Goal: Information Seeking & Learning: Understand process/instructions

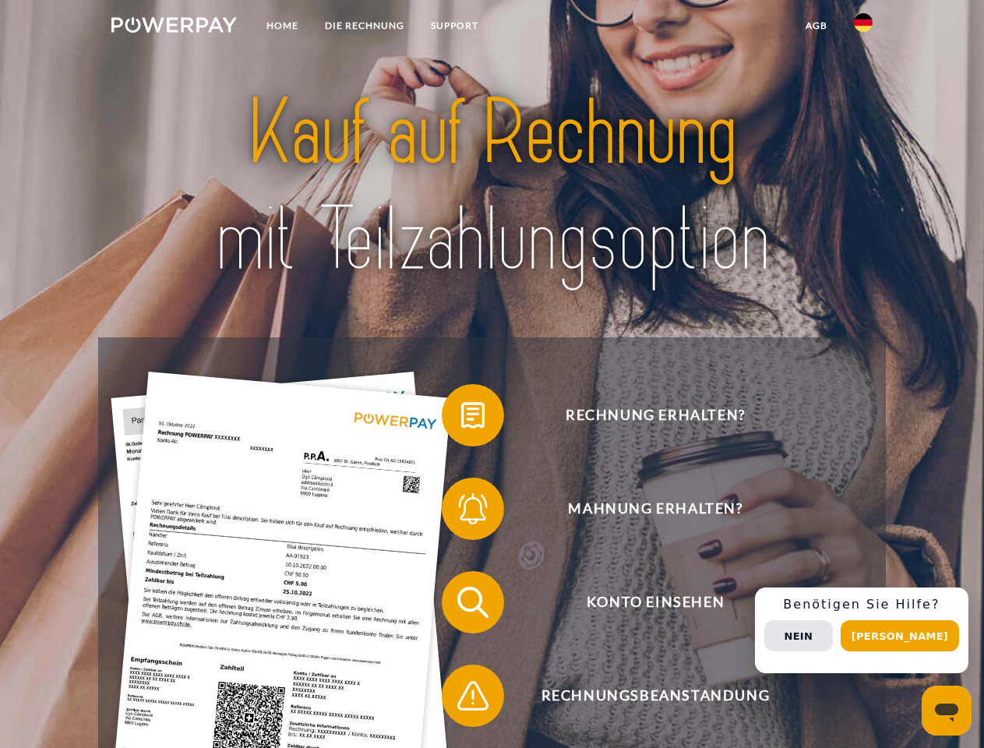
click at [174, 27] on img at bounding box center [173, 25] width 125 height 16
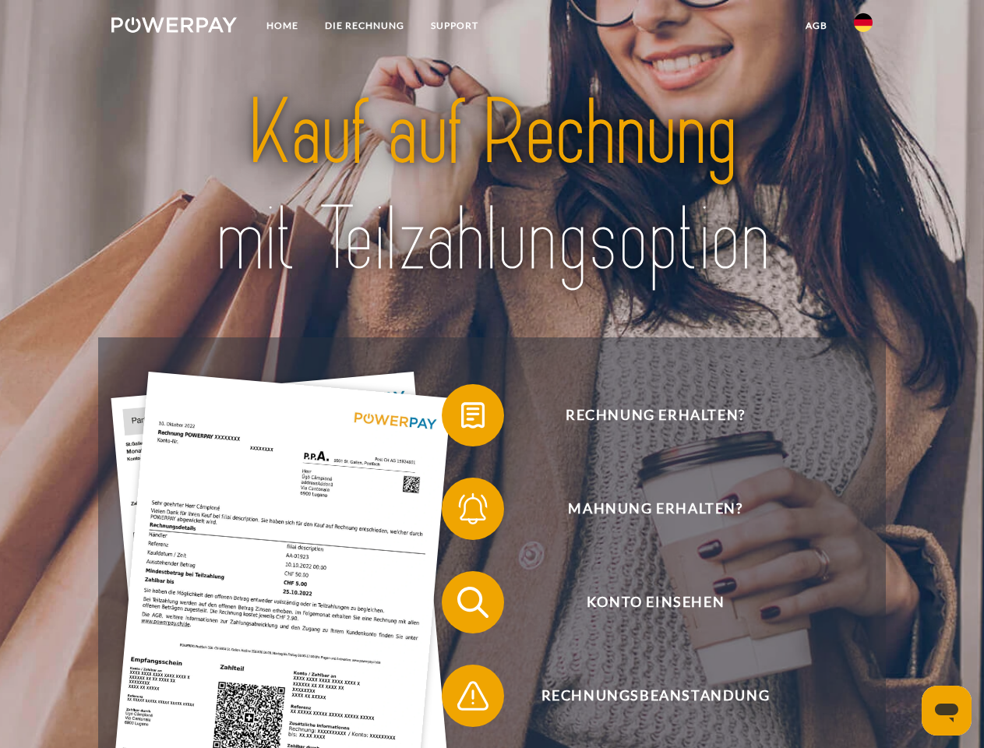
click at [864, 27] on img at bounding box center [863, 22] width 19 height 19
click at [816, 26] on link "agb" at bounding box center [817, 26] width 48 height 28
click at [461, 419] on span at bounding box center [450, 415] width 78 height 78
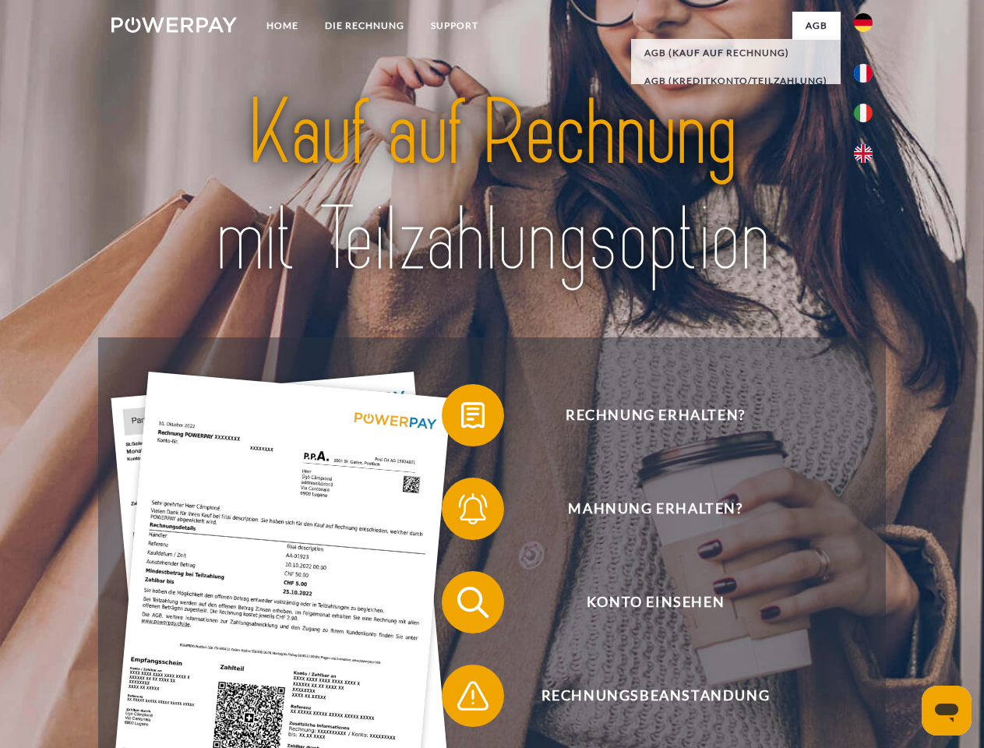
click at [461, 512] on span at bounding box center [450, 509] width 78 height 78
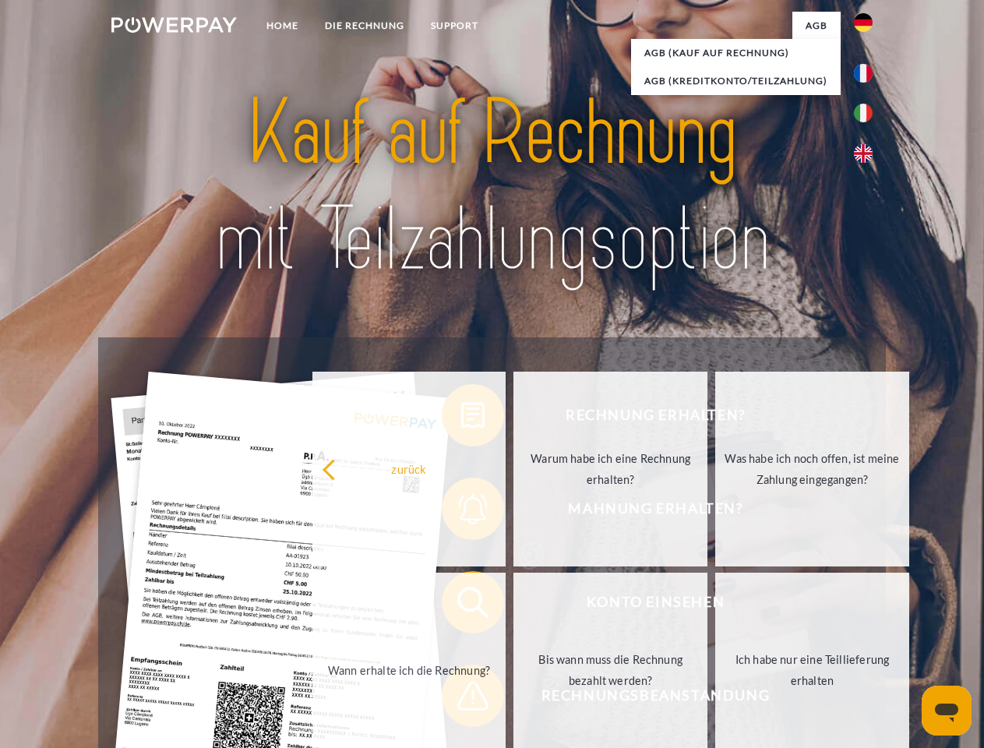
click at [514, 606] on link "Bis wann muss die Rechnung bezahlt werden?" at bounding box center [611, 670] width 194 height 195
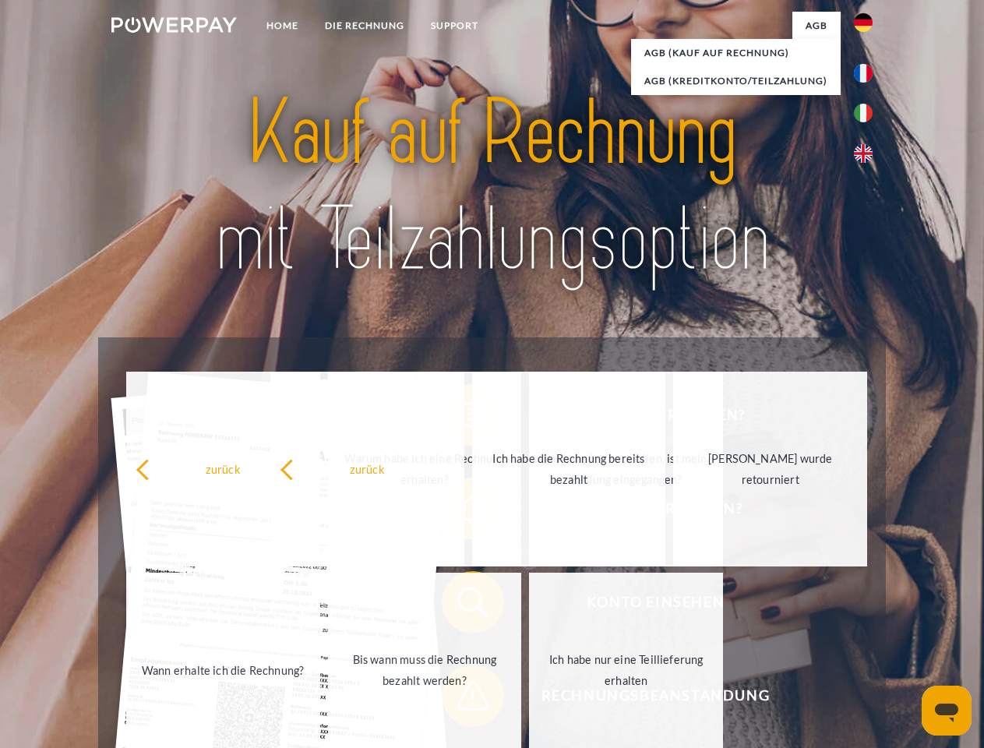
click at [461, 699] on span at bounding box center [450, 696] width 78 height 78
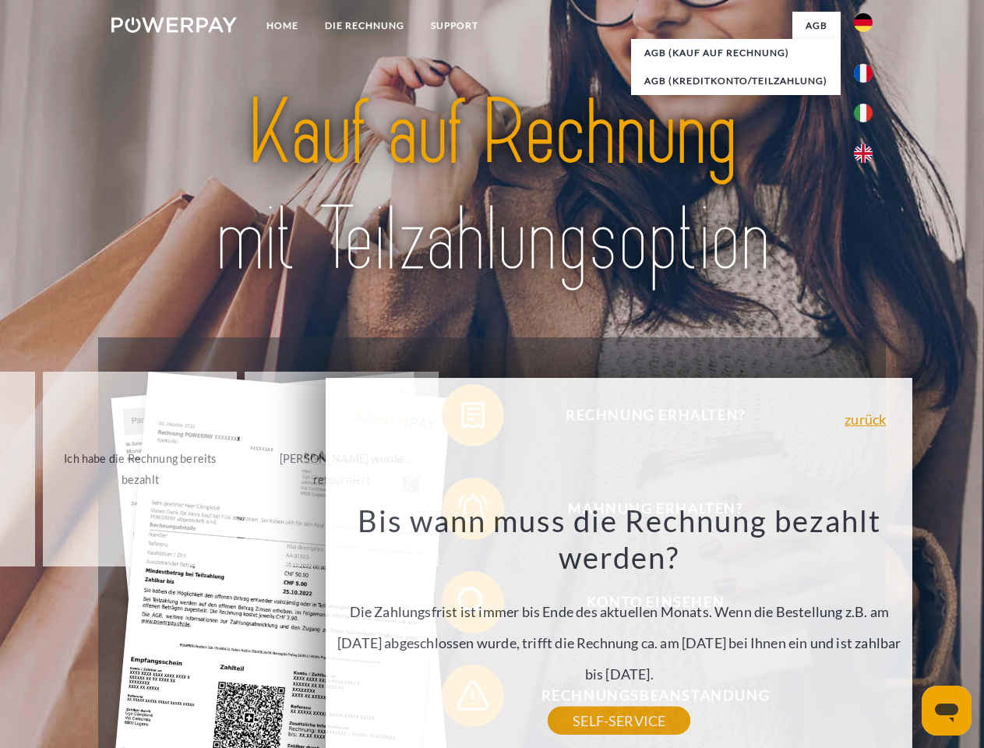
click at [867, 631] on div "Rechnung erhalten? Mahnung erhalten? Konto einsehen" at bounding box center [491, 649] width 787 height 624
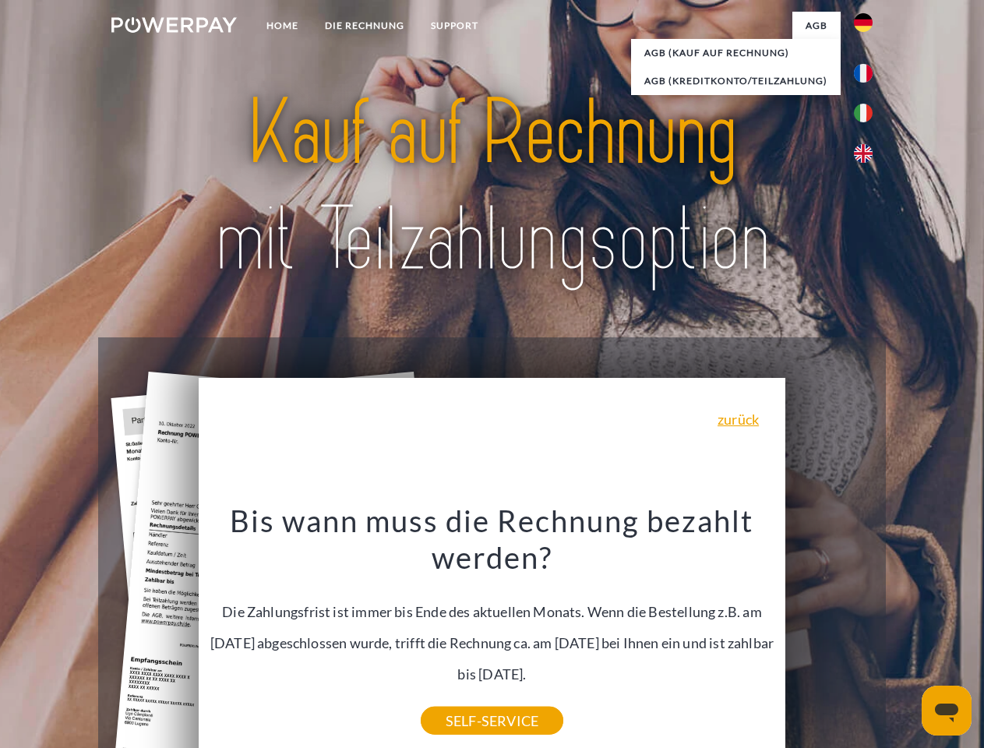
click at [829, 634] on span "Konto einsehen" at bounding box center [656, 602] width 382 height 62
